Goal: Task Accomplishment & Management: Use online tool/utility

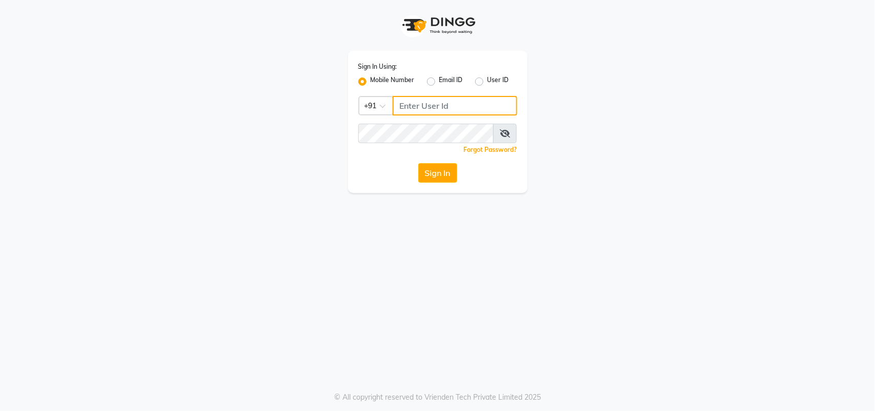
type input "7708887778"
click at [427, 167] on button "Sign In" at bounding box center [437, 172] width 39 height 19
click at [427, 167] on div "Sign In" at bounding box center [437, 172] width 159 height 19
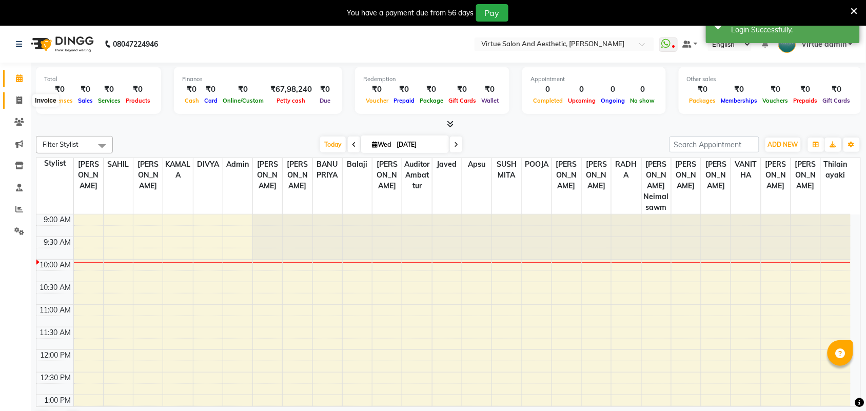
click at [19, 98] on icon at bounding box center [19, 100] width 6 height 8
select select "service"
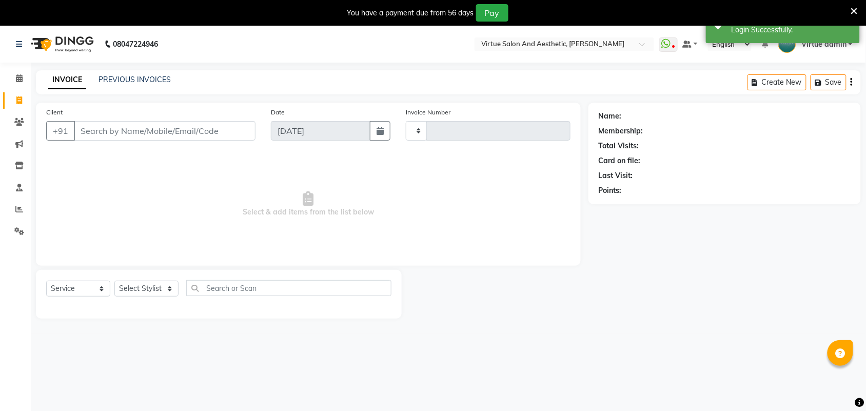
type input "3415"
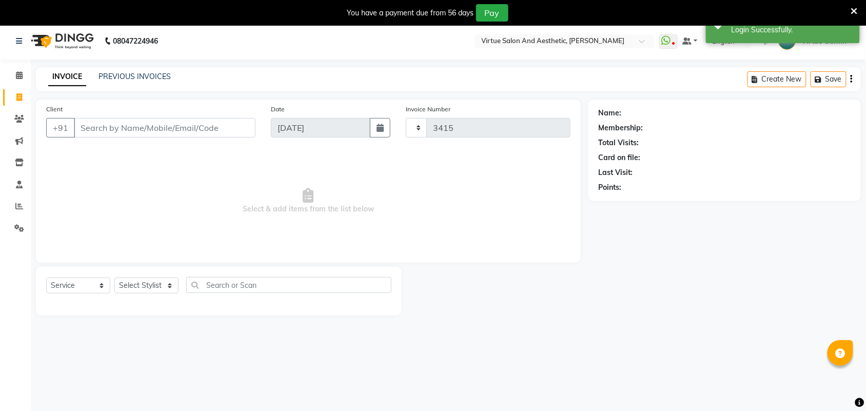
select select "4466"
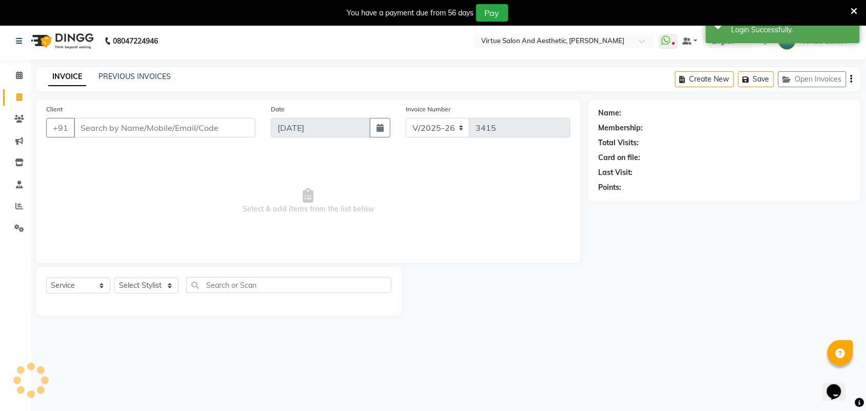
select select "V"
select select "71189"
